Goal: Information Seeking & Learning: Learn about a topic

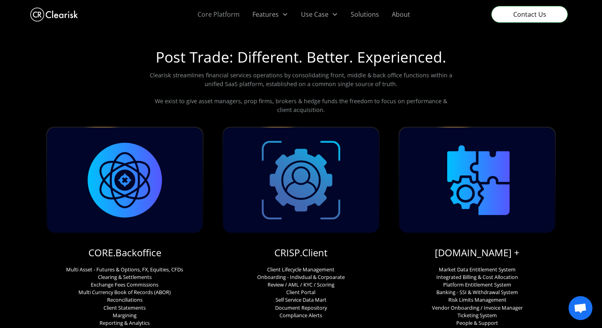
click at [231, 16] on link "Core Platform" at bounding box center [218, 14] width 55 height 29
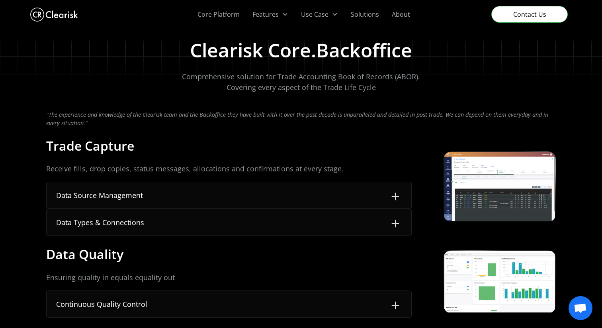
click at [61, 14] on img "home" at bounding box center [54, 15] width 48 height 18
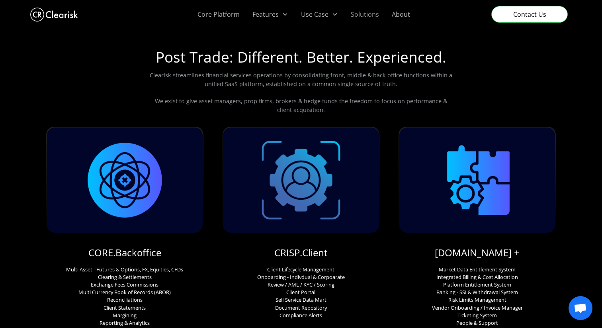
click at [362, 13] on link "Solutions" at bounding box center [365, 14] width 41 height 29
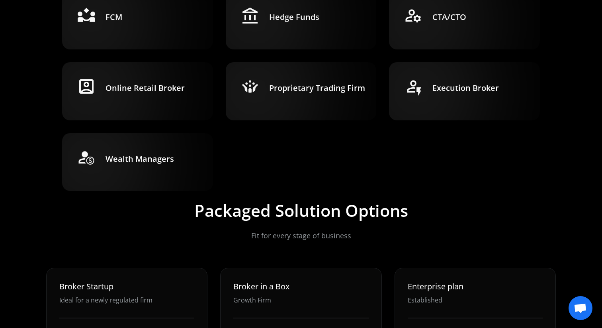
scroll to position [229, 0]
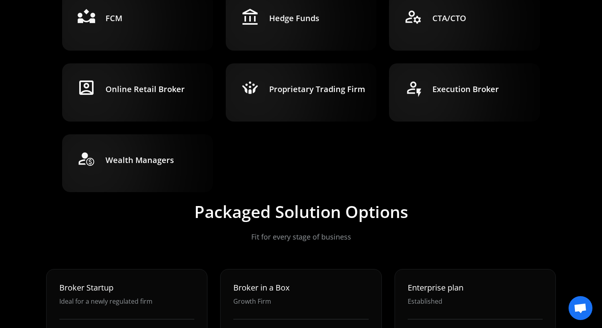
click at [355, 90] on h3 "Proprietary Trading Firm" at bounding box center [317, 89] width 96 height 11
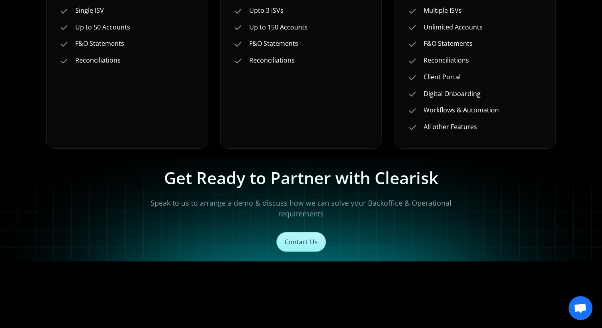
scroll to position [576, 0]
click at [269, 129] on div "Broker in a Box Growth Firm Single FCM Upto 3 ISVs Up to 150 Accounts F&O State…" at bounding box center [300, 35] width 135 height 200
drag, startPoint x: 421, startPoint y: 77, endPoint x: 475, endPoint y: 84, distance: 55.1
click at [475, 84] on div "Multipls FCMs Multiple ISVs Unlimited Accounts F&O Statements Reconciliations C…" at bounding box center [475, 59] width 135 height 149
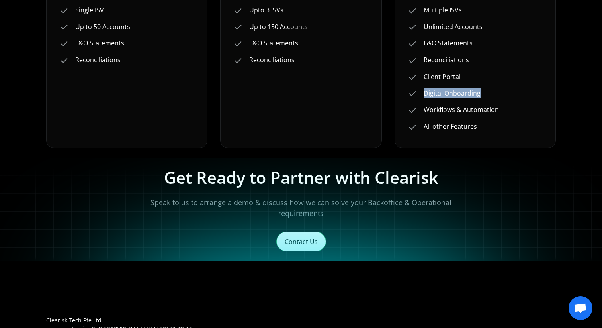
drag, startPoint x: 424, startPoint y: 93, endPoint x: 502, endPoint y: 95, distance: 78.5
click at [502, 95] on div "Digital Onboarding" at bounding box center [475, 93] width 135 height 10
drag, startPoint x: 425, startPoint y: 110, endPoint x: 512, endPoint y: 109, distance: 87.7
click at [513, 110] on div "Workflows & Automation" at bounding box center [475, 110] width 135 height 10
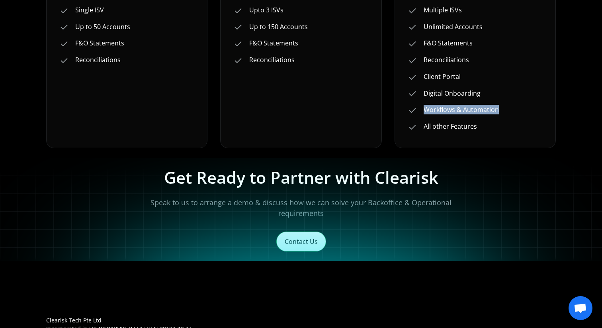
click at [512, 109] on div "Workflows & Automation" at bounding box center [475, 110] width 135 height 10
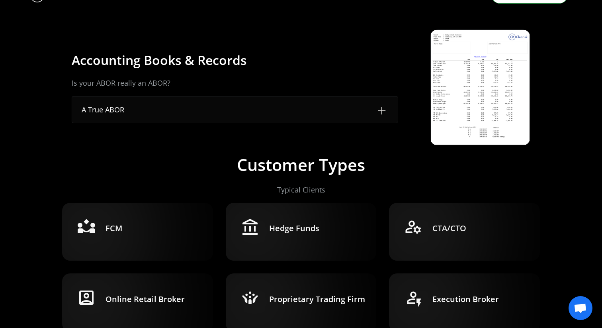
scroll to position [0, 0]
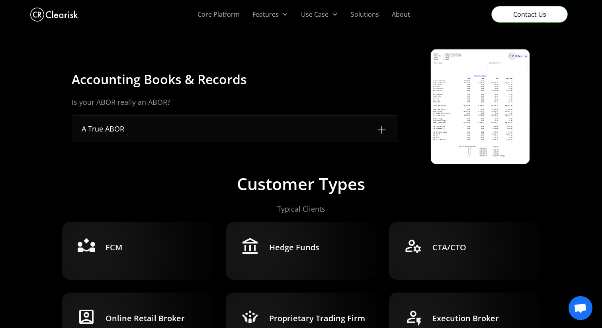
click at [459, 90] on img at bounding box center [480, 106] width 99 height 114
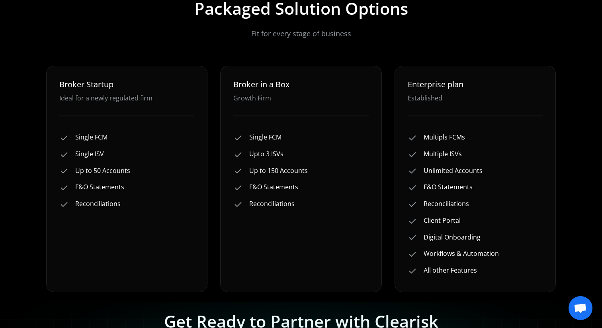
scroll to position [639, 0]
